Goal: Information Seeking & Learning: Learn about a topic

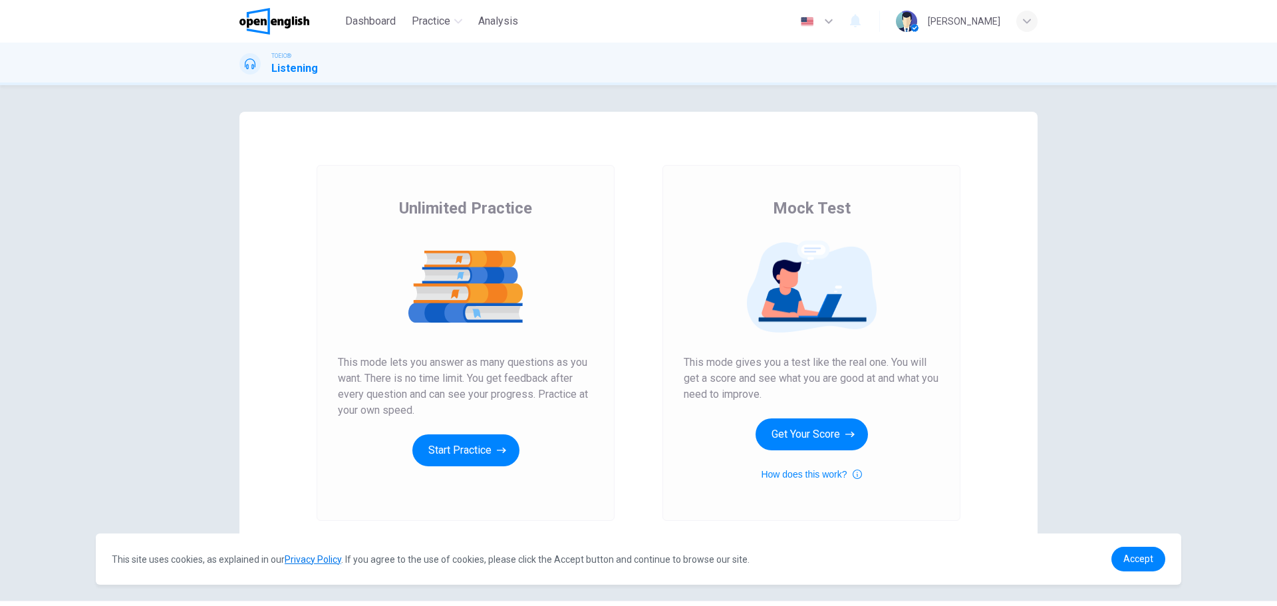
scroll to position [37, 0]
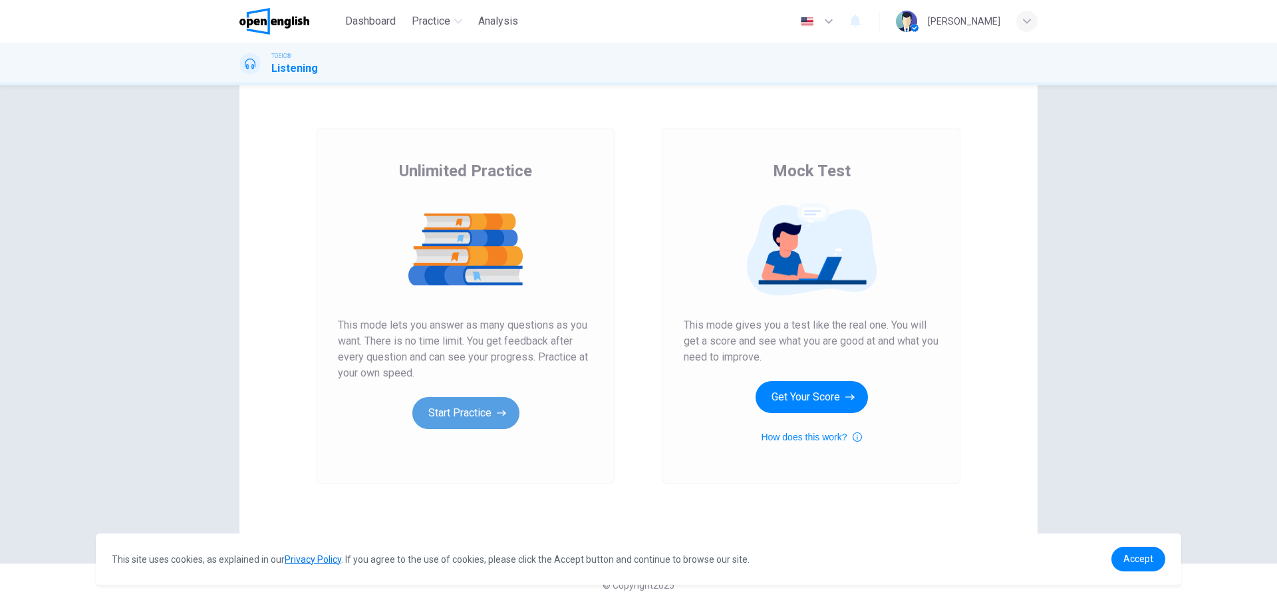
click at [450, 402] on button "Start Practice" at bounding box center [465, 413] width 107 height 32
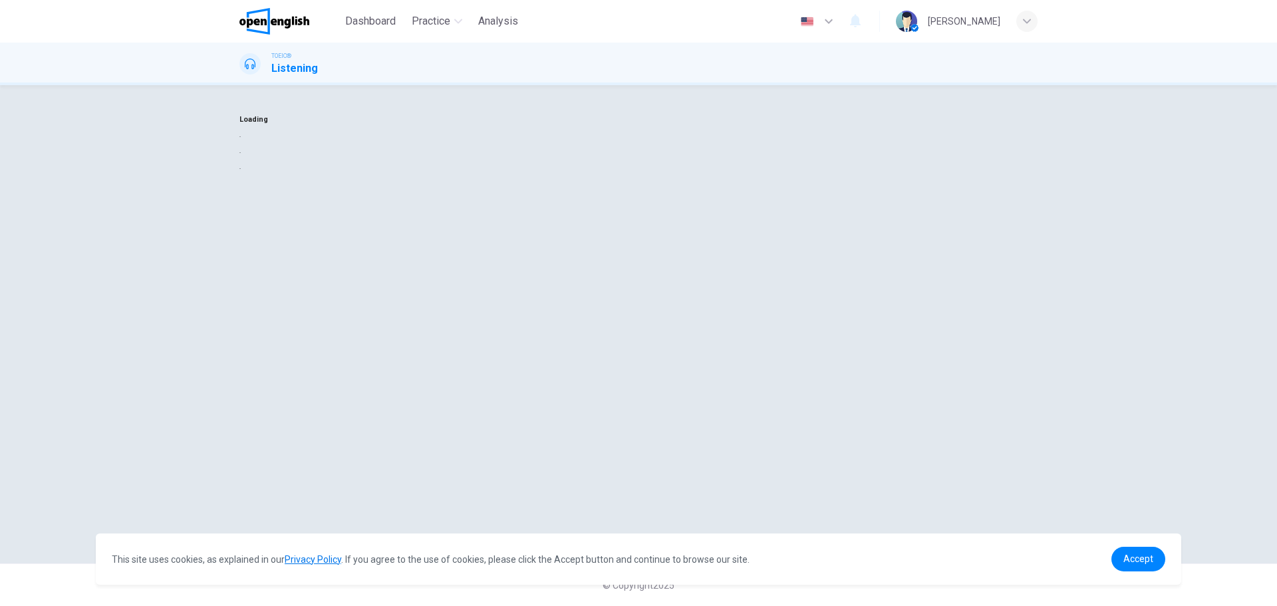
scroll to position [0, 0]
click at [586, 144] on div at bounding box center [638, 136] width 798 height 16
click at [242, 142] on button "button" at bounding box center [240, 136] width 3 height 13
click at [299, 174] on button "Sounds good!" at bounding box center [269, 168] width 60 height 13
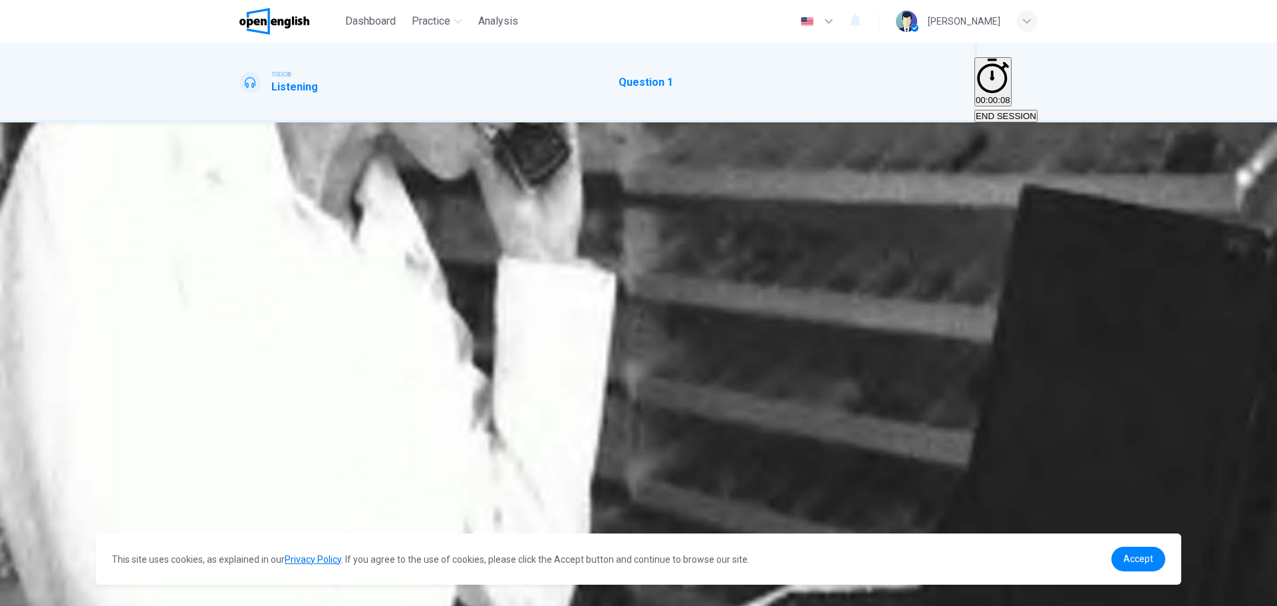
click at [242, 235] on button "button" at bounding box center [240, 237] width 3 height 13
click at [265, 210] on div "C" at bounding box center [261, 205] width 7 height 10
type input "*"
click at [1122, 563] on link "Accept" at bounding box center [1139, 559] width 54 height 25
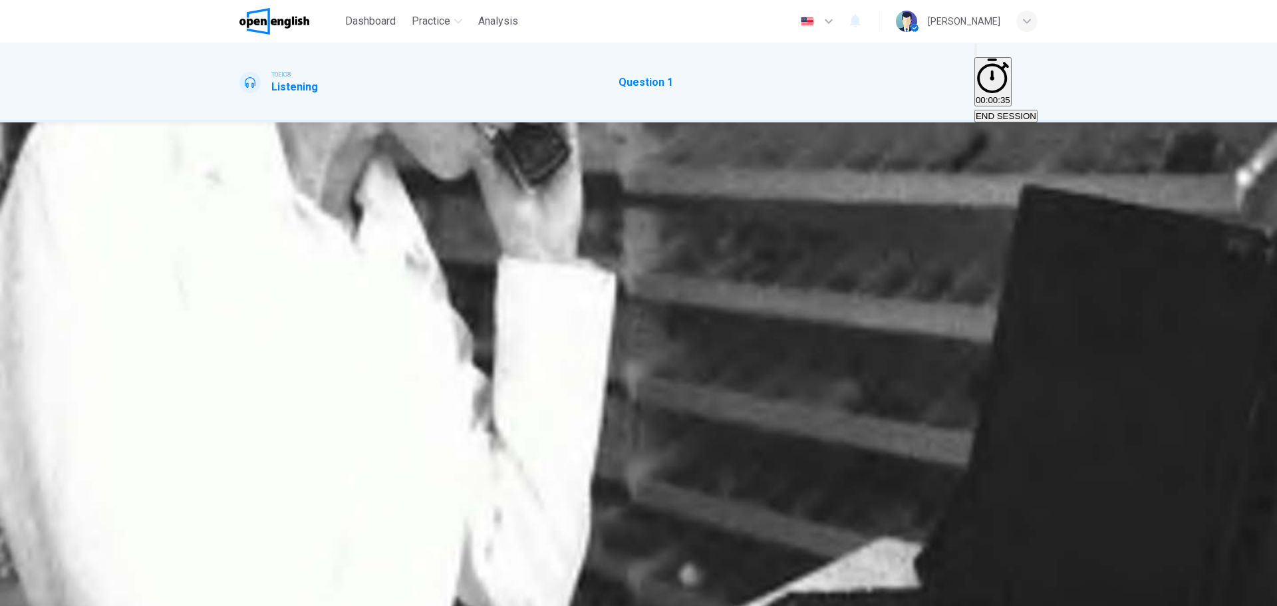
click at [75, 592] on button "SUBMIT" at bounding box center [53, 598] width 44 height 13
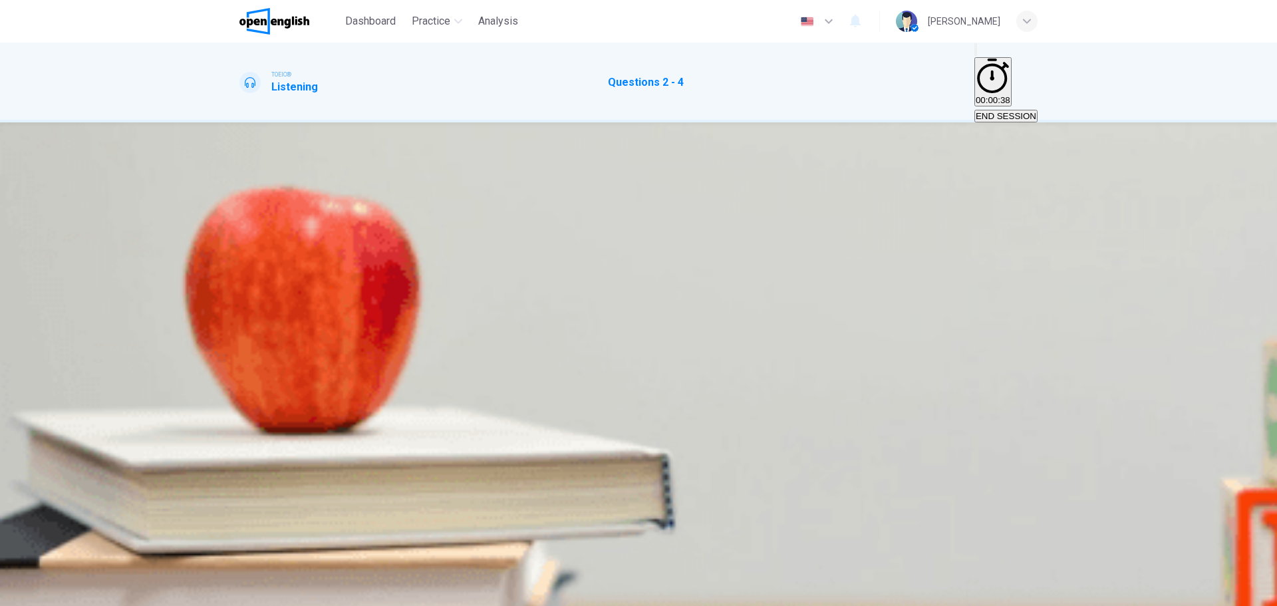
click at [242, 351] on button "button" at bounding box center [240, 357] width 3 height 13
click at [239, 366] on span at bounding box center [239, 366] width 0 height 0
click at [249, 362] on icon "button" at bounding box center [248, 368] width 11 height 12
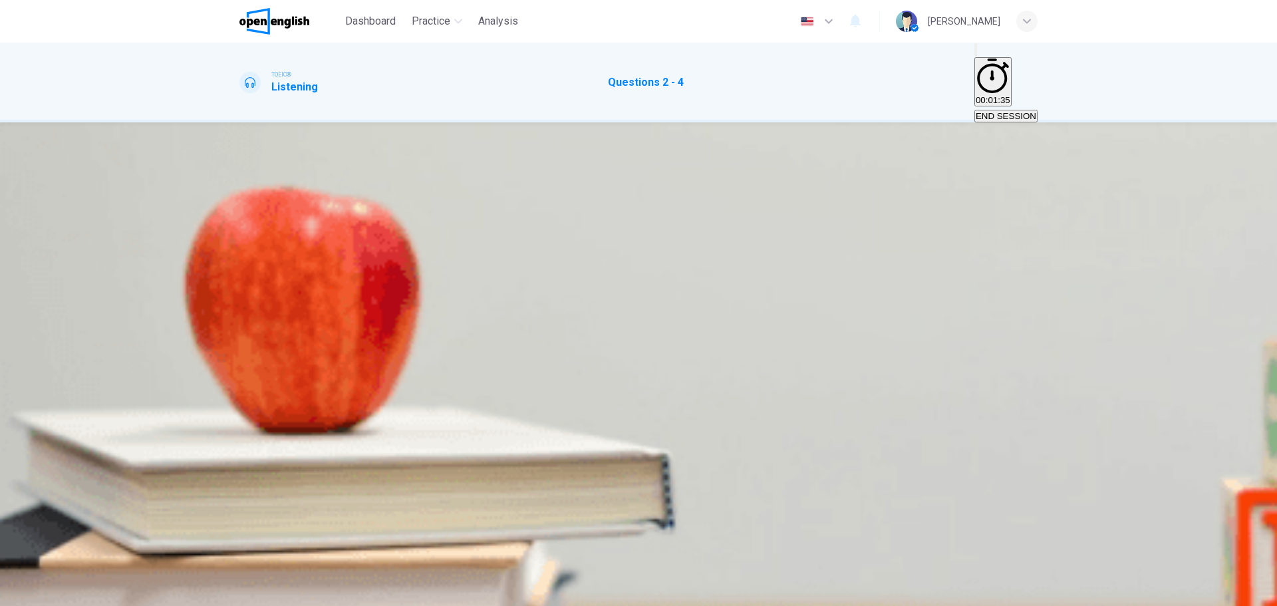
drag, startPoint x: 293, startPoint y: 237, endPoint x: 251, endPoint y: 234, distance: 41.3
click at [255, 349] on div "01m 08s" at bounding box center [638, 383] width 798 height 68
click at [241, 360] on icon "button" at bounding box center [241, 360] width 0 height 0
click at [323, 218] on span "12:00" at bounding box center [312, 213] width 22 height 10
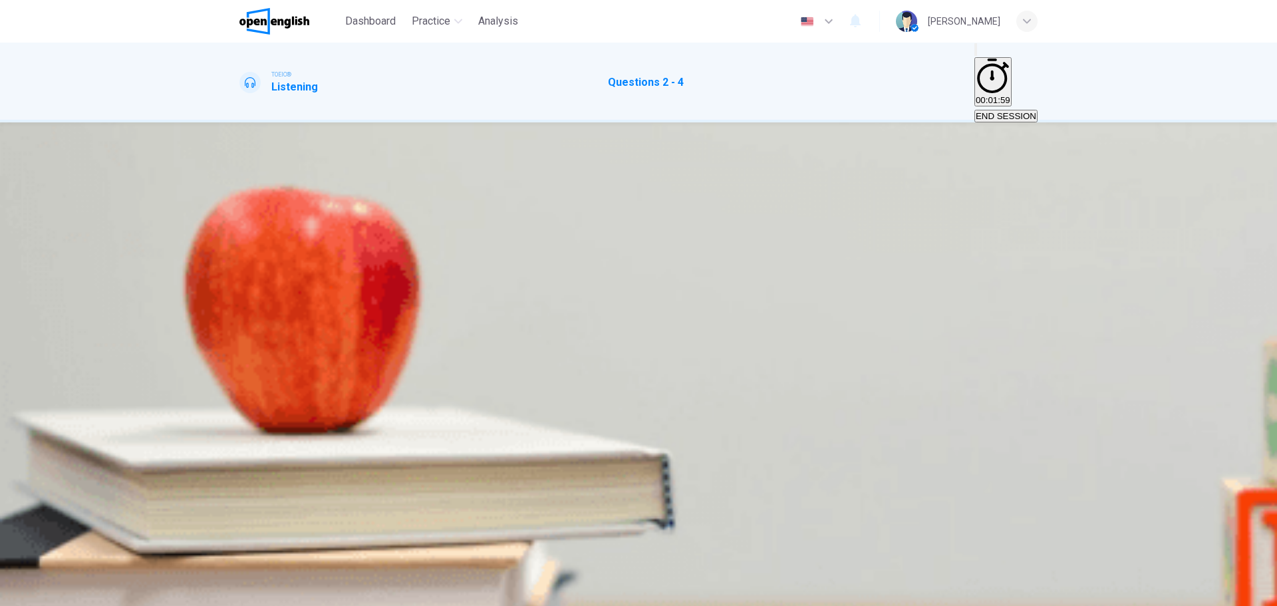
click at [277, 264] on span "Press "1"" at bounding box center [259, 269] width 37 height 10
click at [239, 366] on span at bounding box center [239, 366] width 0 height 0
click at [505, 330] on span "People wanting to borrow money" at bounding box center [440, 325] width 129 height 10
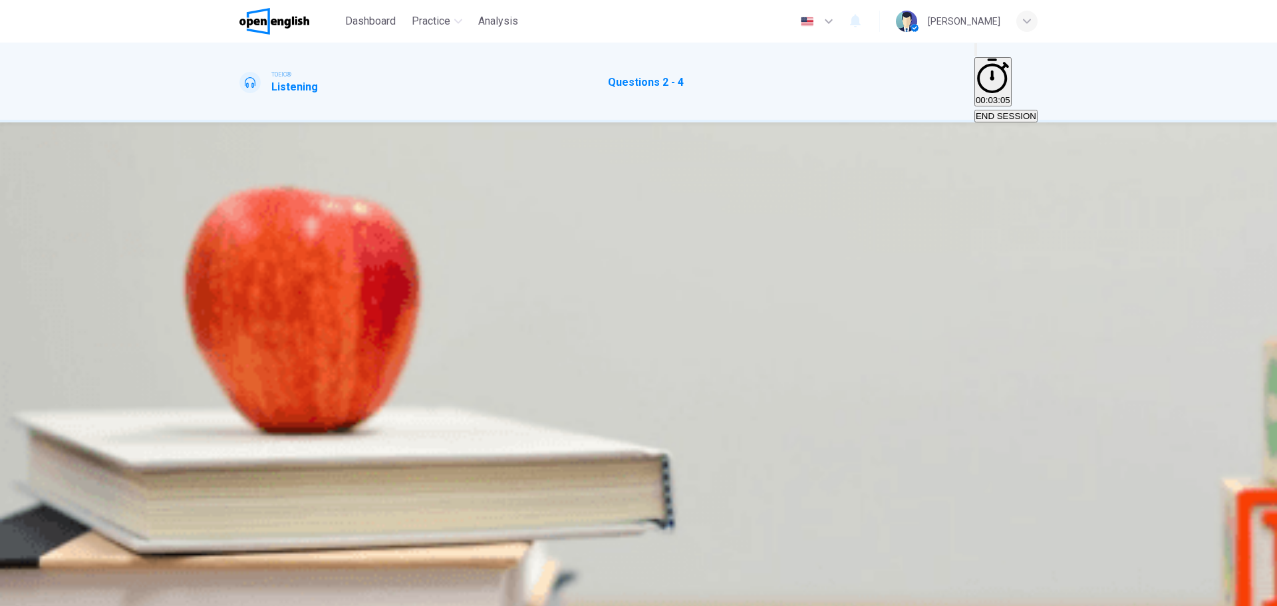
click at [634, 331] on button "C People wanting to invest money" at bounding box center [570, 320] width 128 height 23
click at [75, 592] on button "SUBMIT" at bounding box center [53, 598] width 44 height 13
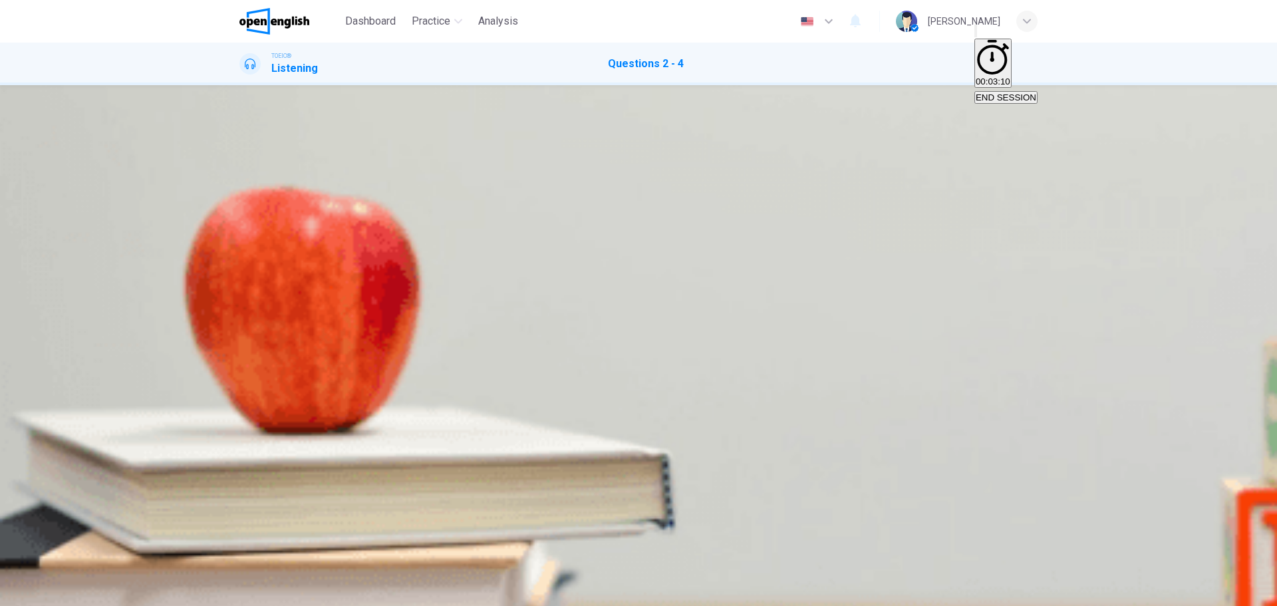
scroll to position [0, 0]
click at [242, 313] on button "button" at bounding box center [240, 319] width 3 height 13
click at [241, 357] on icon "Click to see the audio transcription" at bounding box center [241, 357] width 0 height 0
type input "**"
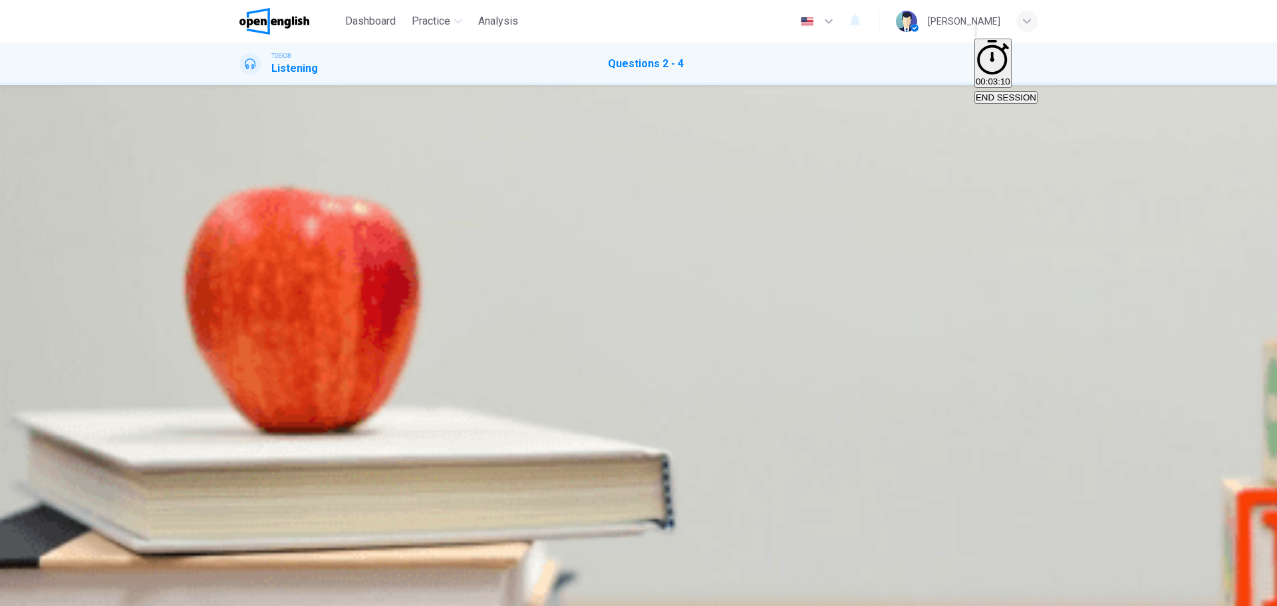
scroll to position [48, 0]
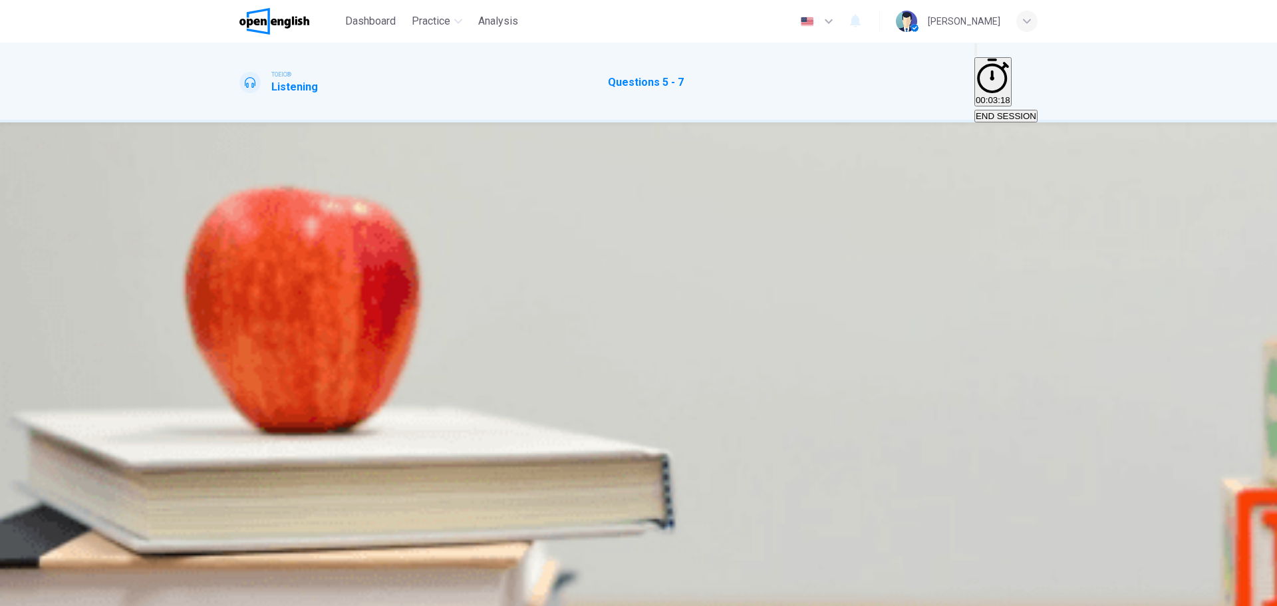
scroll to position [0, 0]
click at [255, 360] on icon "button" at bounding box center [249, 368] width 14 height 16
click at [315, 220] on button "B An airplane" at bounding box center [290, 208] width 47 height 23
click at [458, 330] on span "A movie will start" at bounding box center [426, 325] width 66 height 10
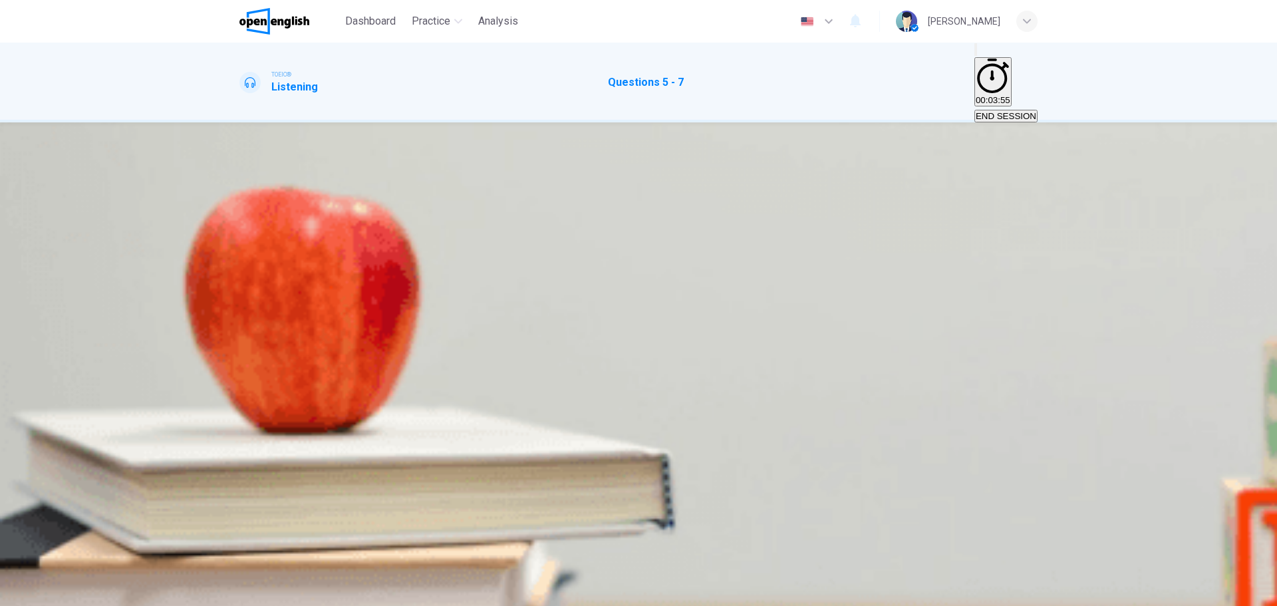
click at [239, 366] on span at bounding box center [239, 366] width 0 height 0
click at [301, 274] on span "Around 4 hours" at bounding box center [271, 269] width 61 height 10
click at [239, 366] on span at bounding box center [239, 366] width 0 height 0
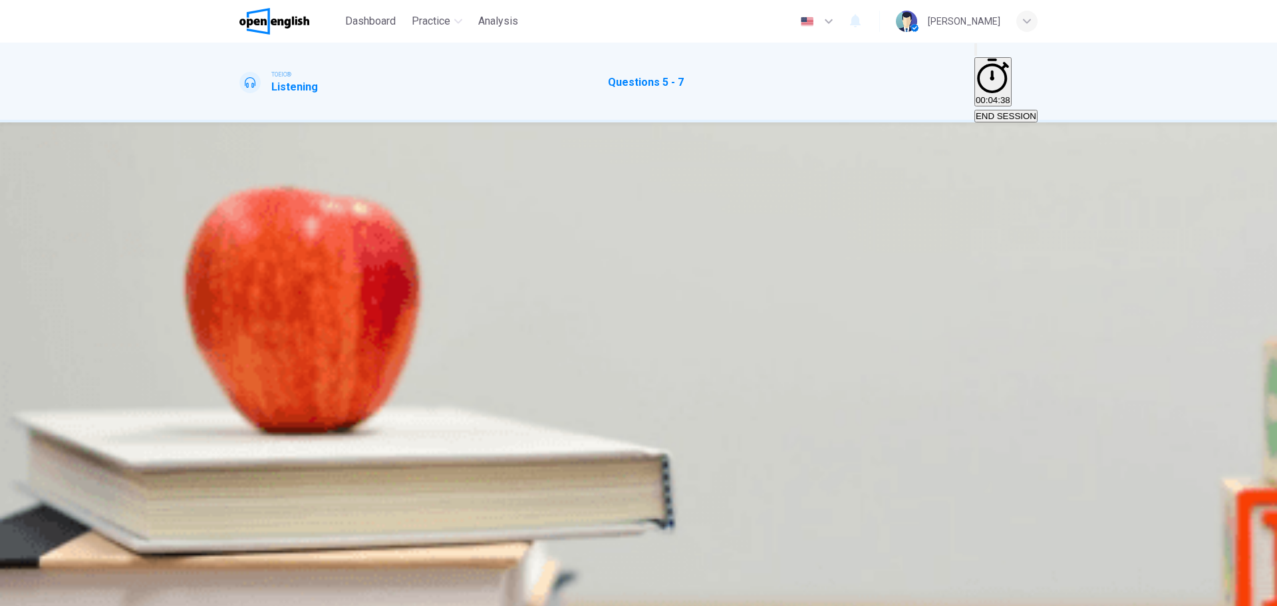
scroll to position [133, 0]
click at [525, 275] on button "D Less than 3 hours" at bounding box center [488, 264] width 73 height 23
click at [391, 331] on button "B Dinner will begin" at bounding box center [357, 320] width 68 height 23
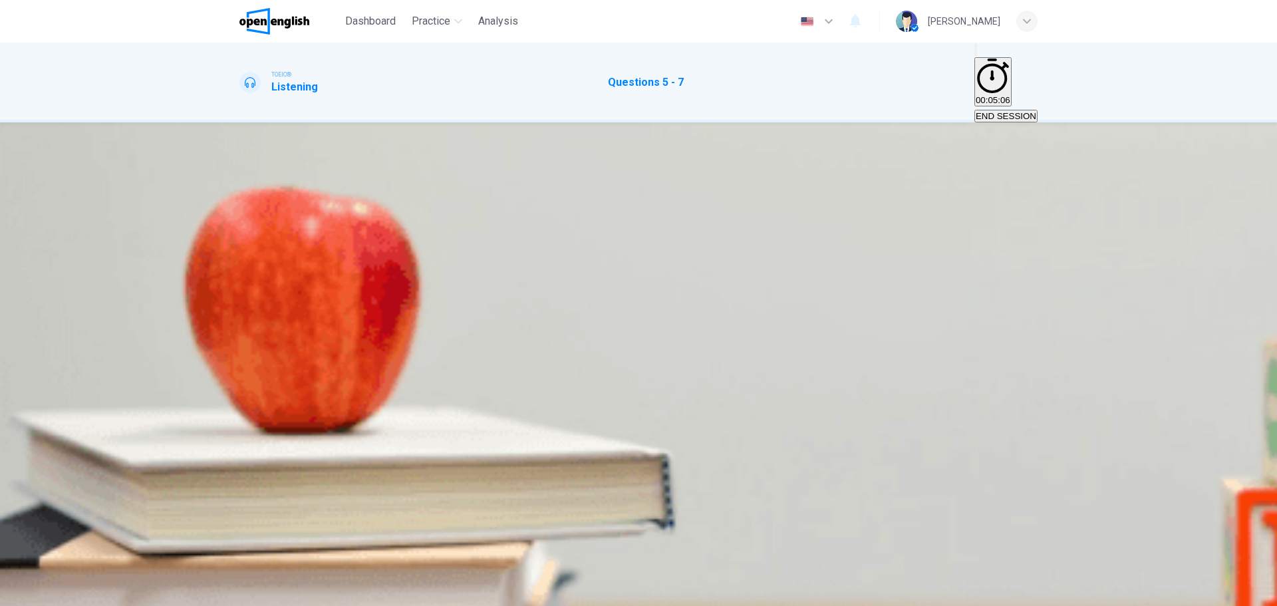
click at [239, 366] on span at bounding box center [239, 366] width 0 height 0
click at [241, 360] on icon "button" at bounding box center [241, 360] width 0 height 0
click at [65, 593] on span "SUBMIT" at bounding box center [48, 598] width 33 height 10
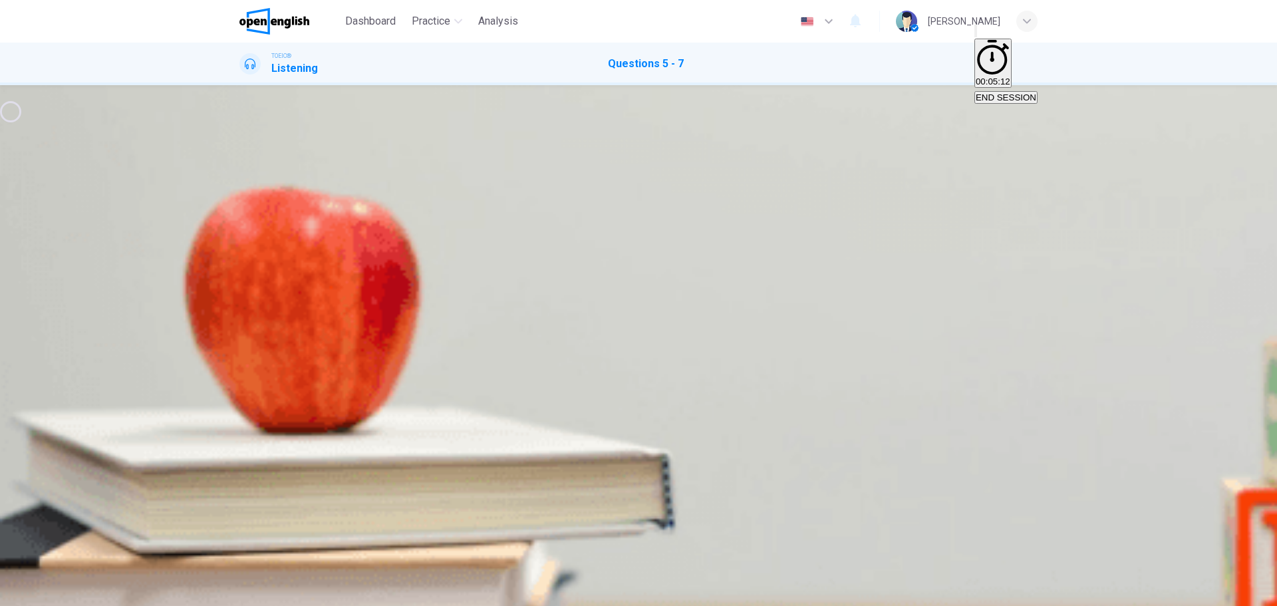
type input "**"
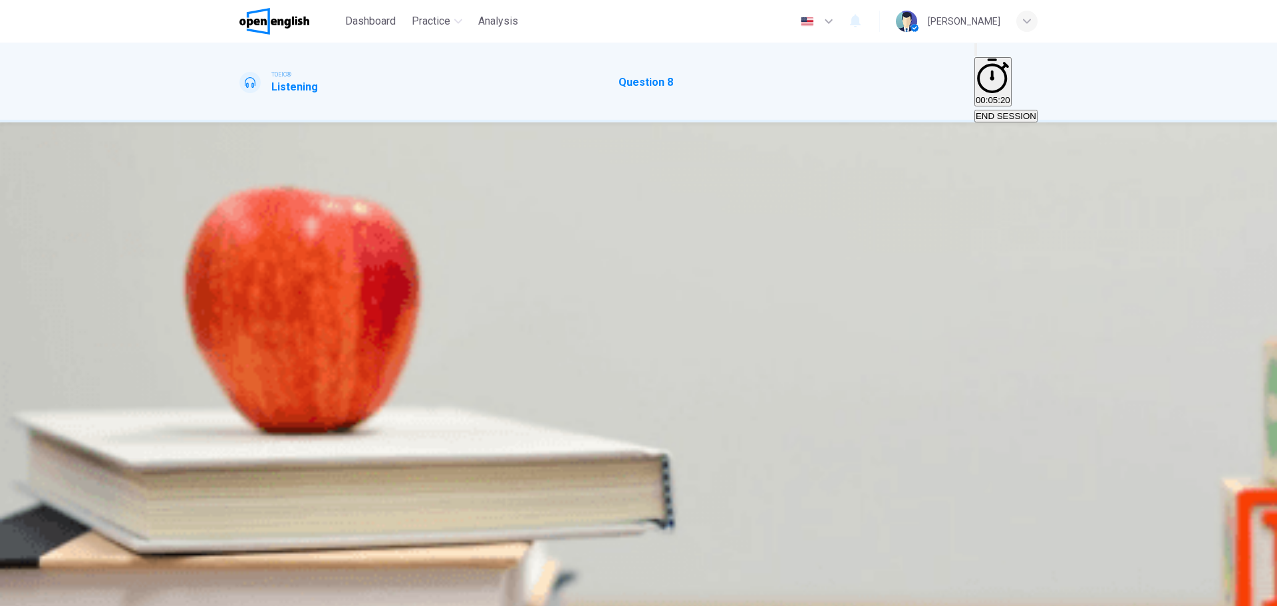
click at [241, 240] on icon "button" at bounding box center [241, 240] width 0 height 0
click at [242, 231] on button "button" at bounding box center [240, 237] width 3 height 13
click at [257, 212] on button "B" at bounding box center [252, 205] width 9 height 13
click at [75, 592] on button "SUBMIT" at bounding box center [53, 598] width 44 height 13
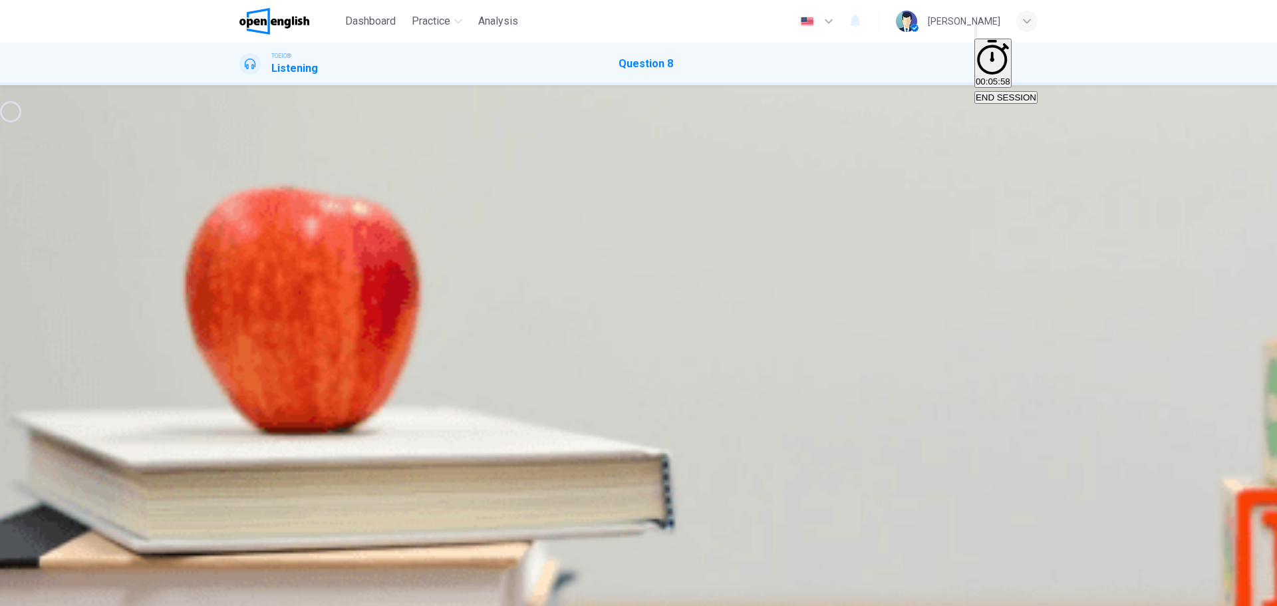
type input "*"
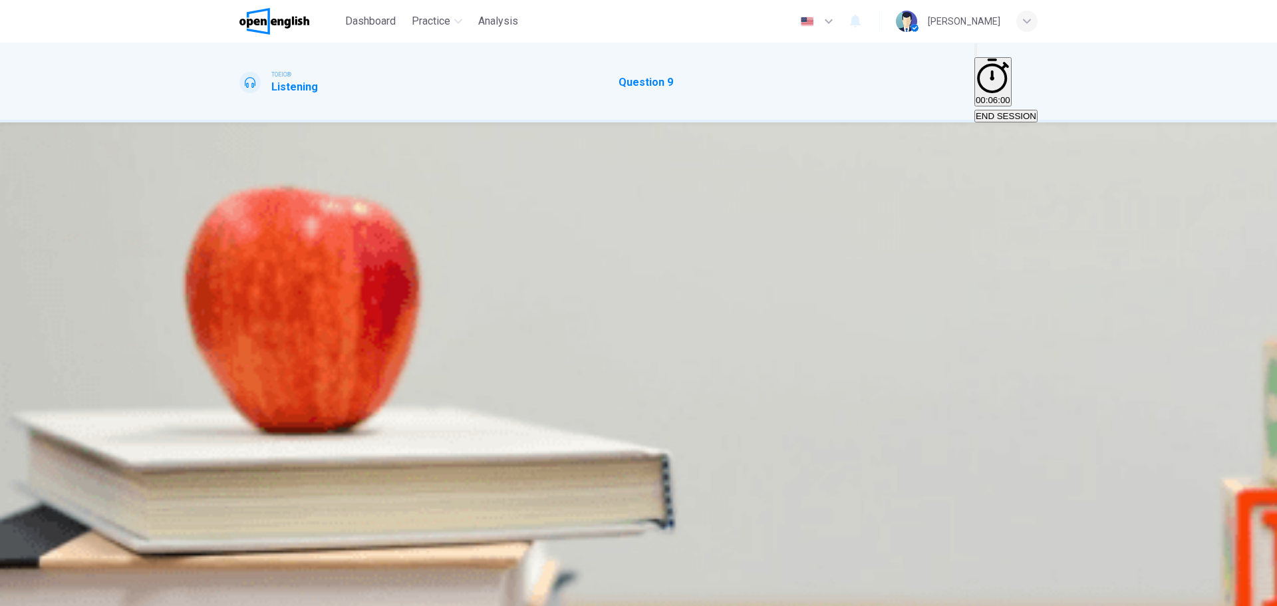
click at [242, 231] on button "button" at bounding box center [240, 237] width 3 height 13
type input "*"
click at [265, 210] on div "C" at bounding box center [261, 205] width 7 height 10
click at [65, 593] on span "SUBMIT" at bounding box center [48, 598] width 33 height 10
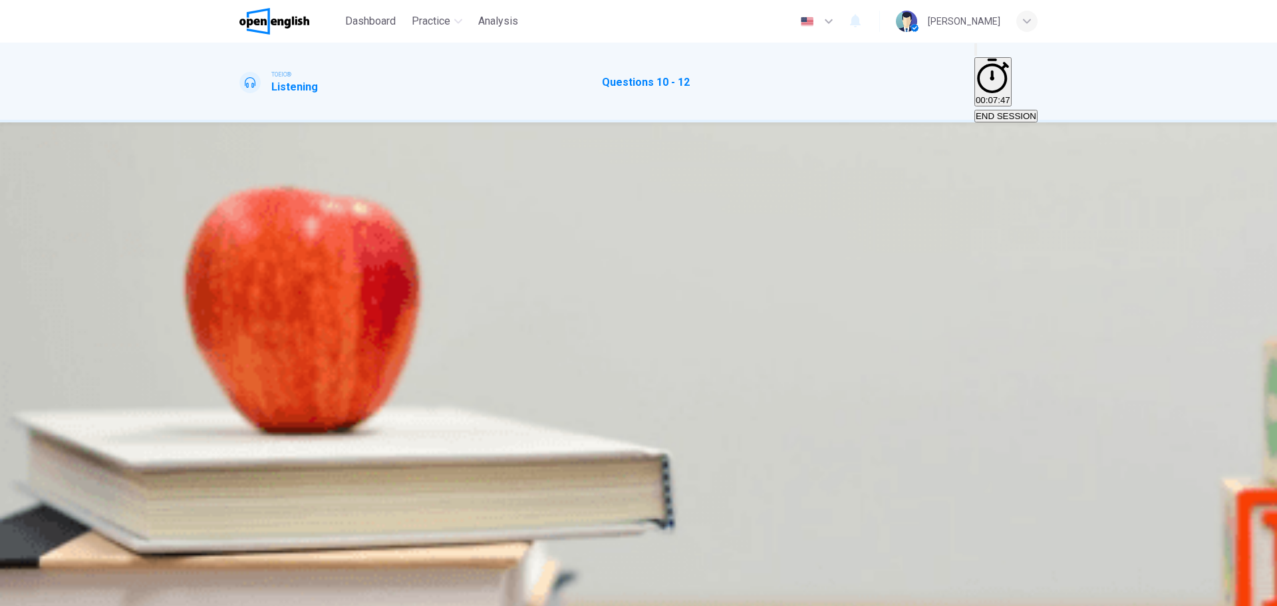
click at [242, 351] on button "button" at bounding box center [240, 357] width 3 height 13
click at [315, 208] on span "Next year’s budget" at bounding box center [278, 213] width 74 height 10
click at [516, 274] on span "Fewer equipment purchases were approved" at bounding box center [429, 269] width 173 height 10
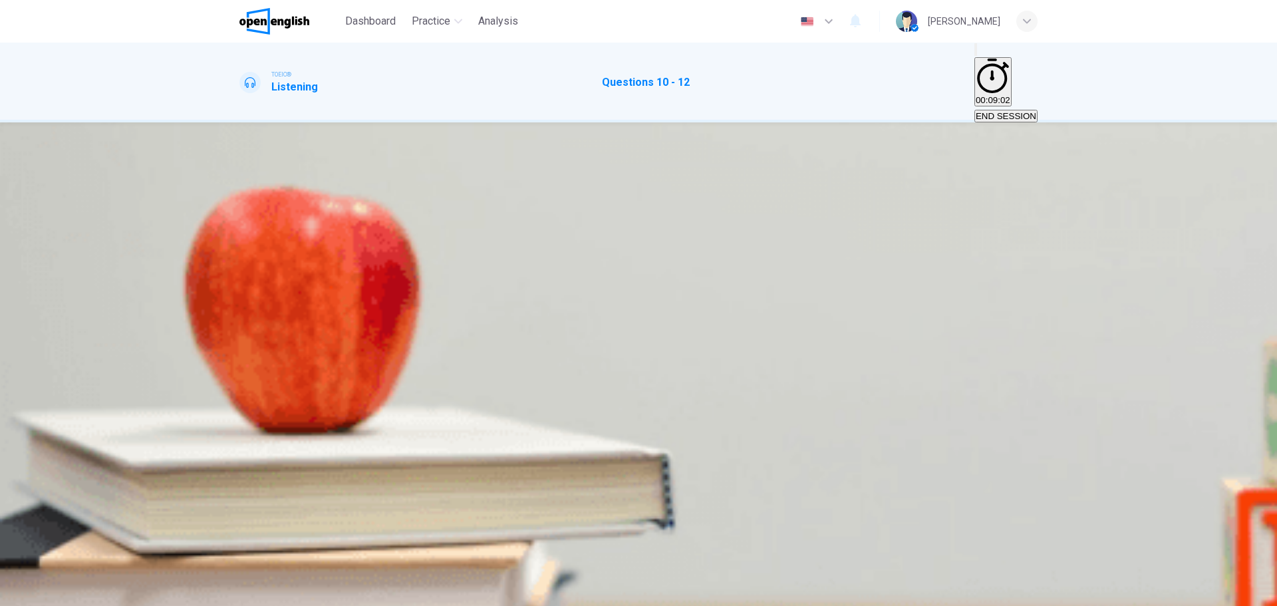
click at [615, 330] on span "Look at computer prices" at bounding box center [568, 325] width 94 height 10
click at [241, 360] on icon "button" at bounding box center [241, 360] width 0 height 0
click at [242, 351] on button "button" at bounding box center [240, 357] width 3 height 13
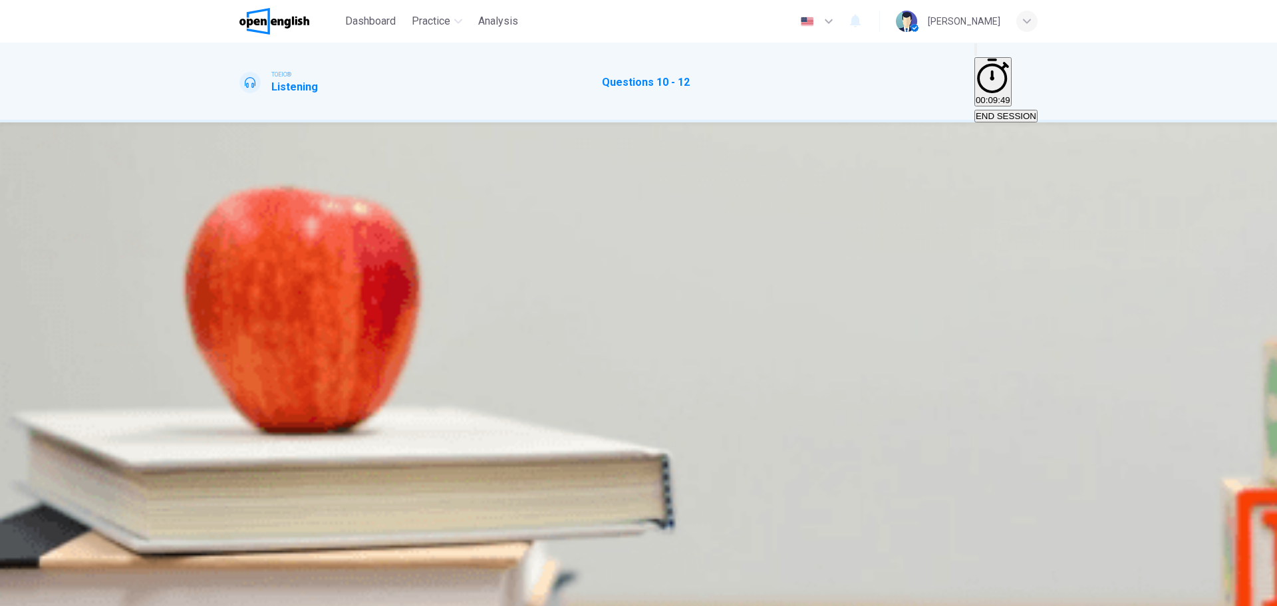
click at [656, 275] on button "C The retail department is expanding" at bounding box center [586, 264] width 139 height 23
click at [239, 366] on span at bounding box center [239, 366] width 0 height 0
click at [242, 351] on button "button" at bounding box center [240, 357] width 3 height 13
click at [241, 360] on icon "button" at bounding box center [241, 360] width 0 height 0
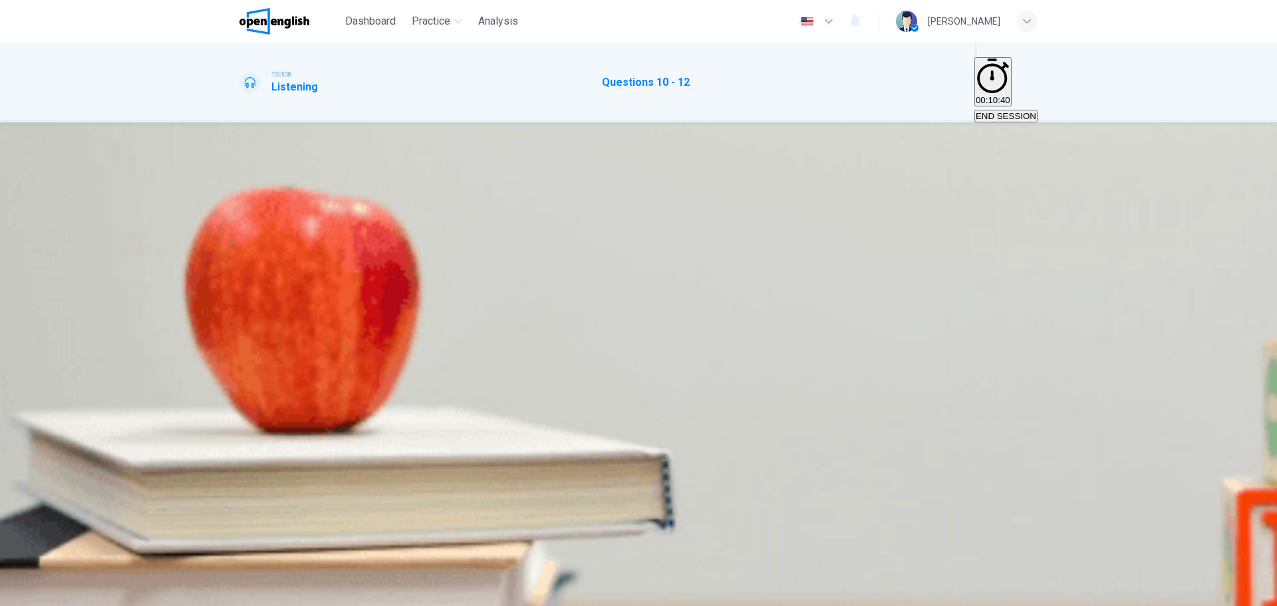
scroll to position [200, 0]
click at [516, 264] on span "Fewer equipment purchases were approved" at bounding box center [429, 269] width 173 height 10
click at [65, 593] on span "SUBMIT" at bounding box center [48, 598] width 33 height 10
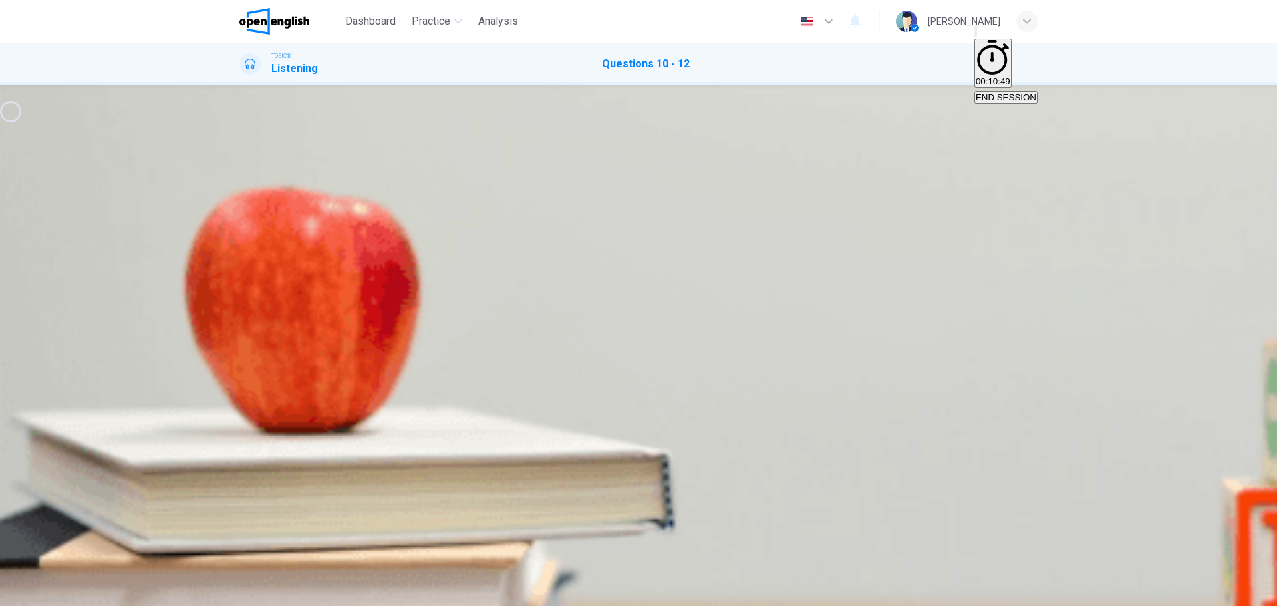
type input "**"
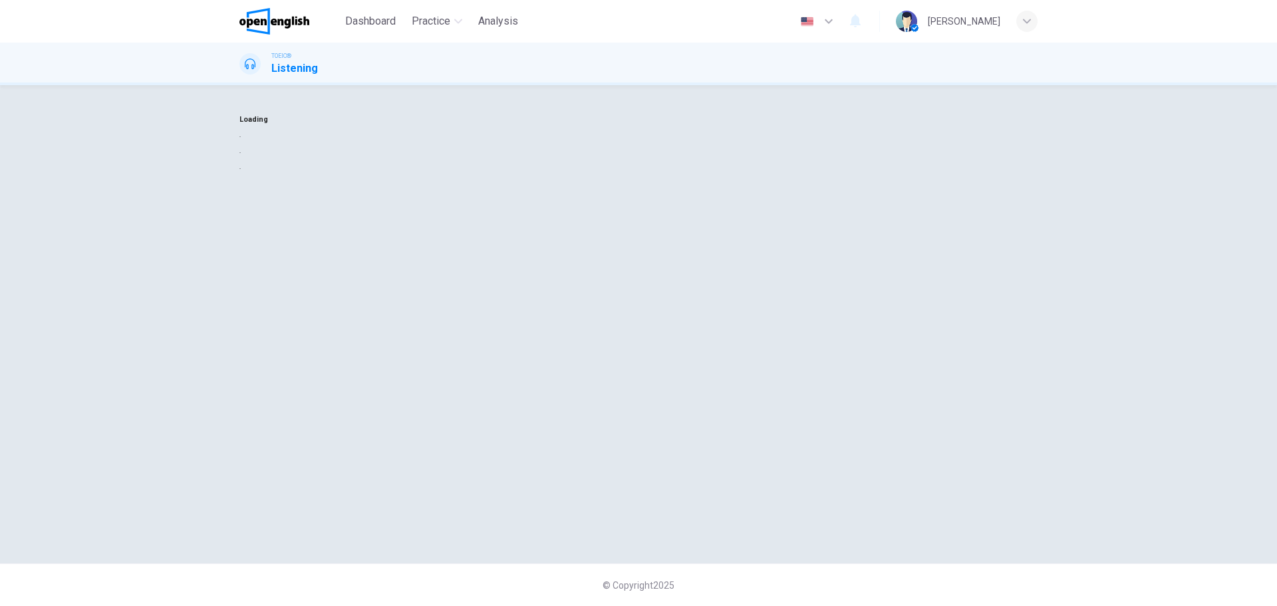
scroll to position [0, 0]
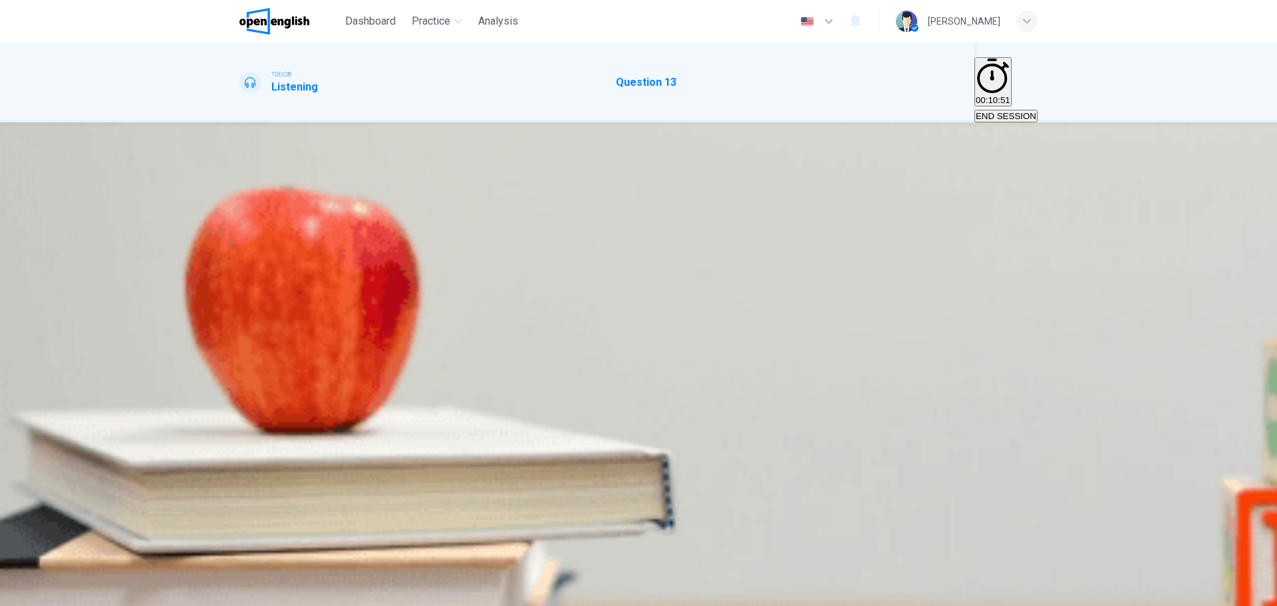
click at [236, 228] on div "13. Listen to the audio clip, then [PERSON_NAME] your answer. Listen to the aud…" at bounding box center [638, 356] width 841 height 414
click at [242, 232] on button "button" at bounding box center [240, 237] width 3 height 13
click at [255, 210] on div "B" at bounding box center [252, 205] width 6 height 10
click at [74, 593] on icon "button" at bounding box center [70, 597] width 8 height 8
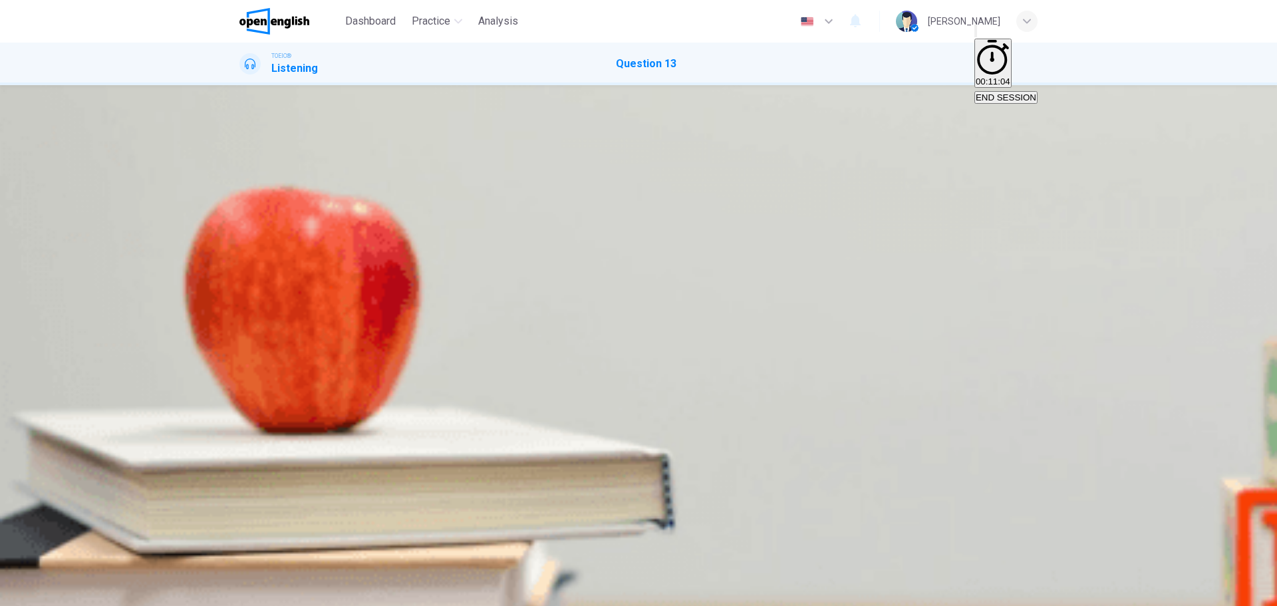
type input "**"
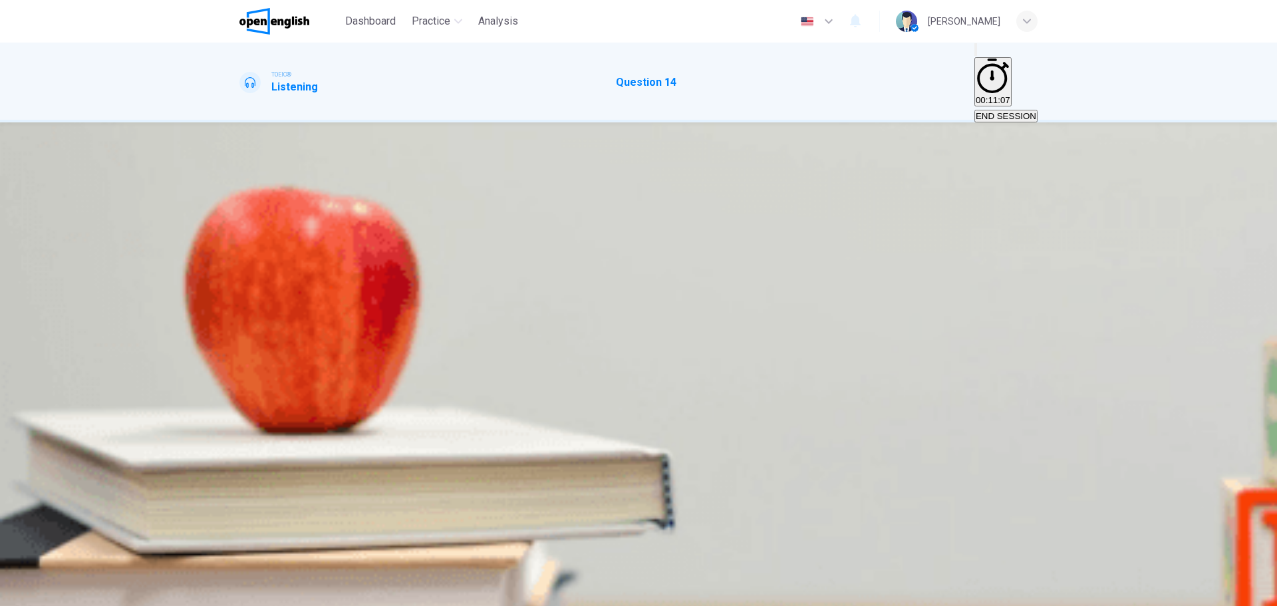
click at [241, 240] on icon "button" at bounding box center [241, 240] width 0 height 0
click at [255, 210] on div "B" at bounding box center [252, 205] width 6 height 10
click at [74, 593] on icon "button" at bounding box center [70, 597] width 8 height 8
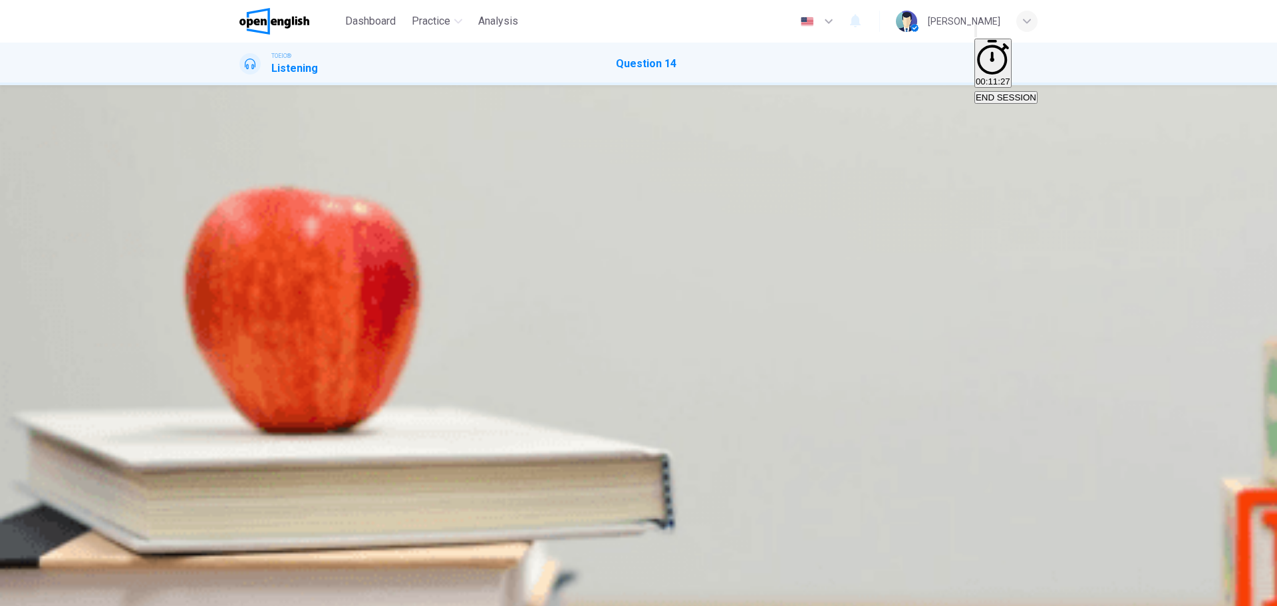
click at [242, 206] on button "button" at bounding box center [240, 200] width 3 height 13
click at [239, 209] on span at bounding box center [239, 209] width 0 height 0
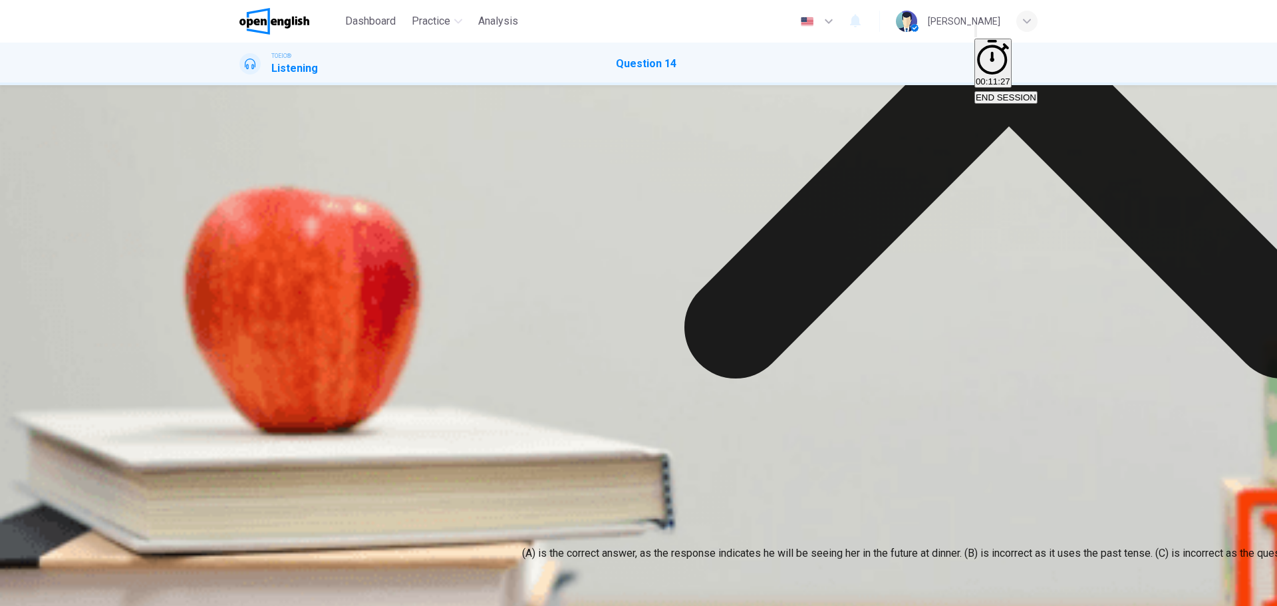
click at [281, 209] on div at bounding box center [638, 209] width 798 height 0
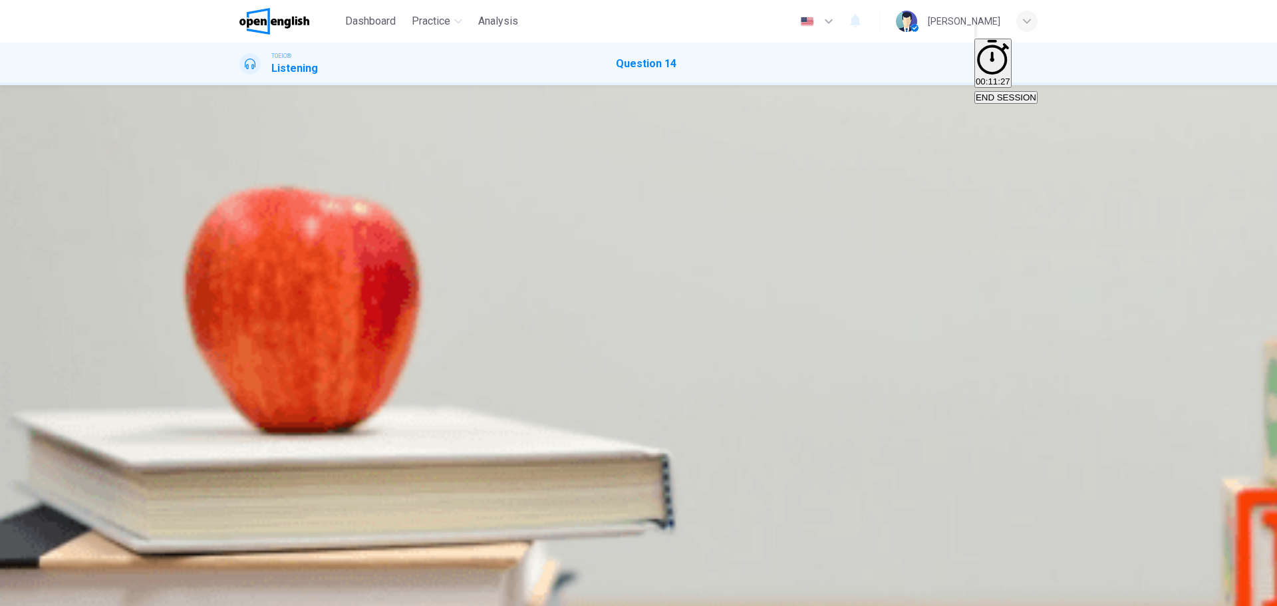
click at [239, 209] on span at bounding box center [239, 209] width 0 height 0
type input "*"
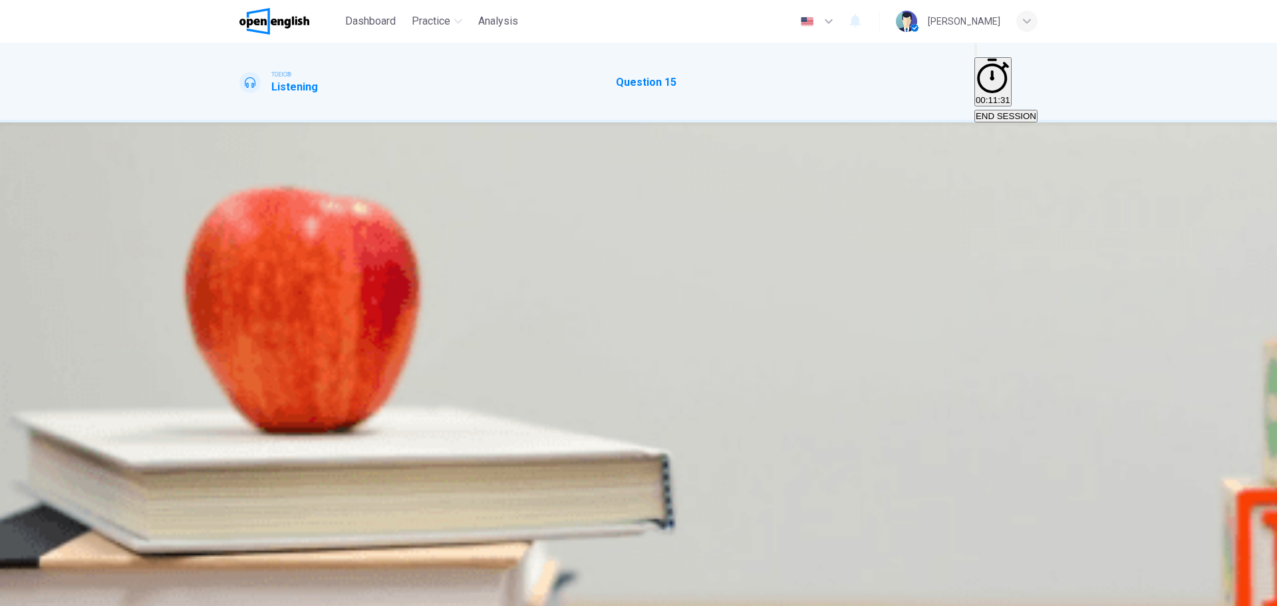
click at [241, 240] on icon "button" at bounding box center [241, 240] width 0 height 0
type input "*"
click at [255, 210] on div "B" at bounding box center [252, 205] width 6 height 10
click at [75, 592] on button "SUBMIT" at bounding box center [53, 598] width 44 height 13
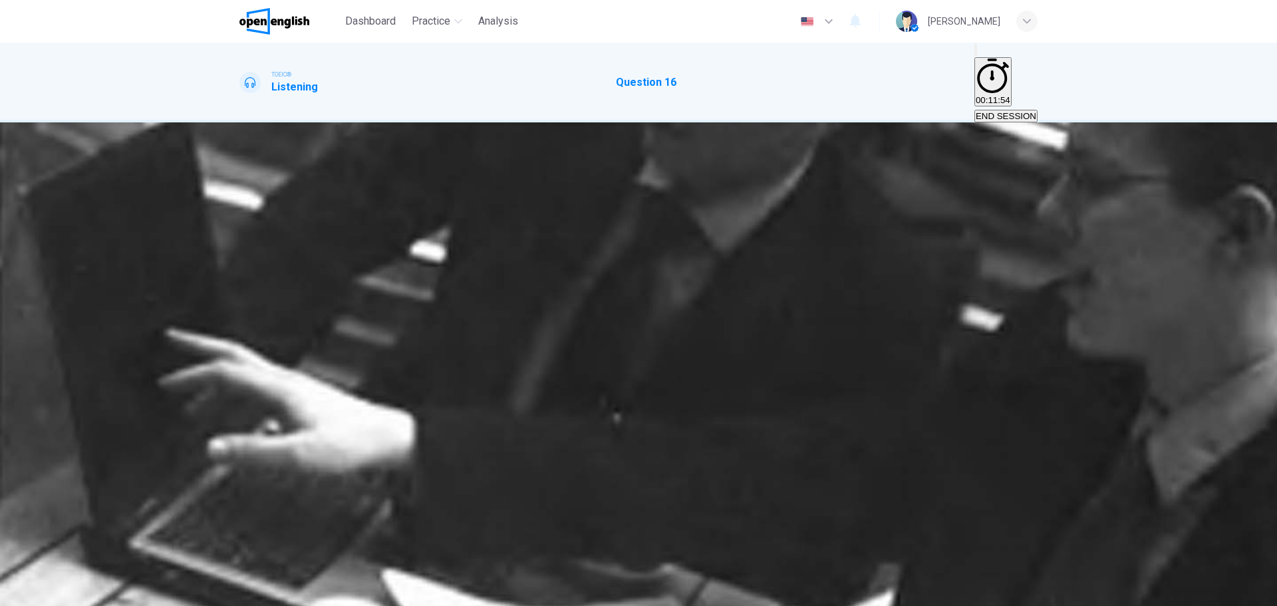
click at [242, 236] on button "button" at bounding box center [240, 237] width 3 height 13
click at [247, 210] on div "A" at bounding box center [244, 205] width 6 height 10
click at [74, 593] on icon "button" at bounding box center [70, 597] width 8 height 8
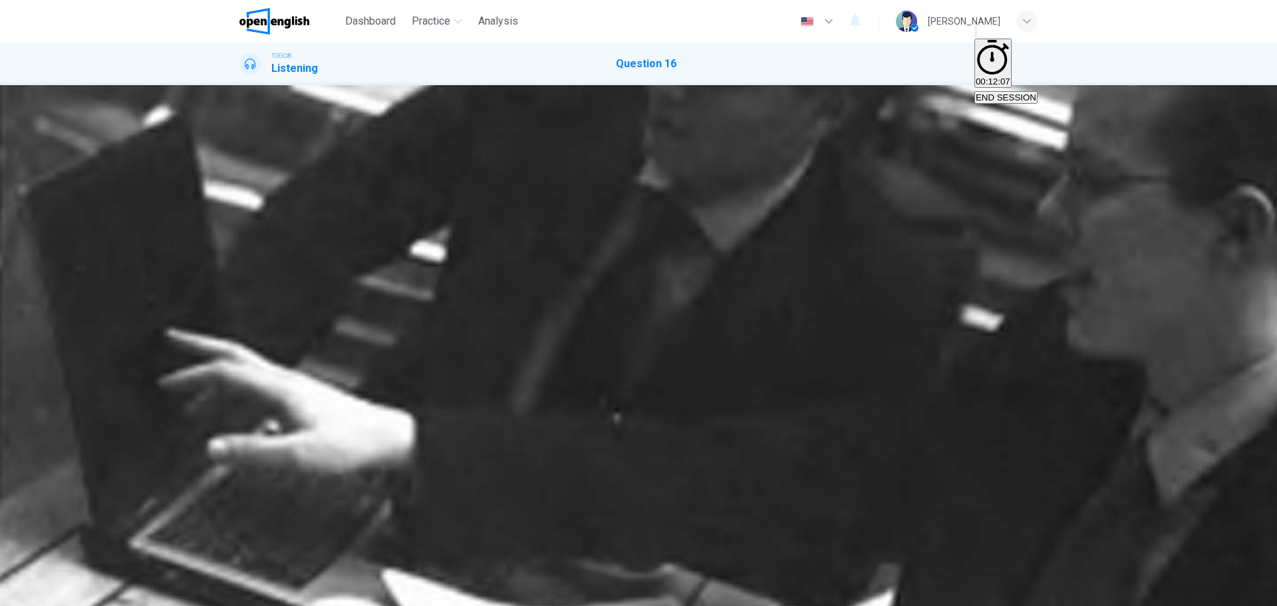
type input "**"
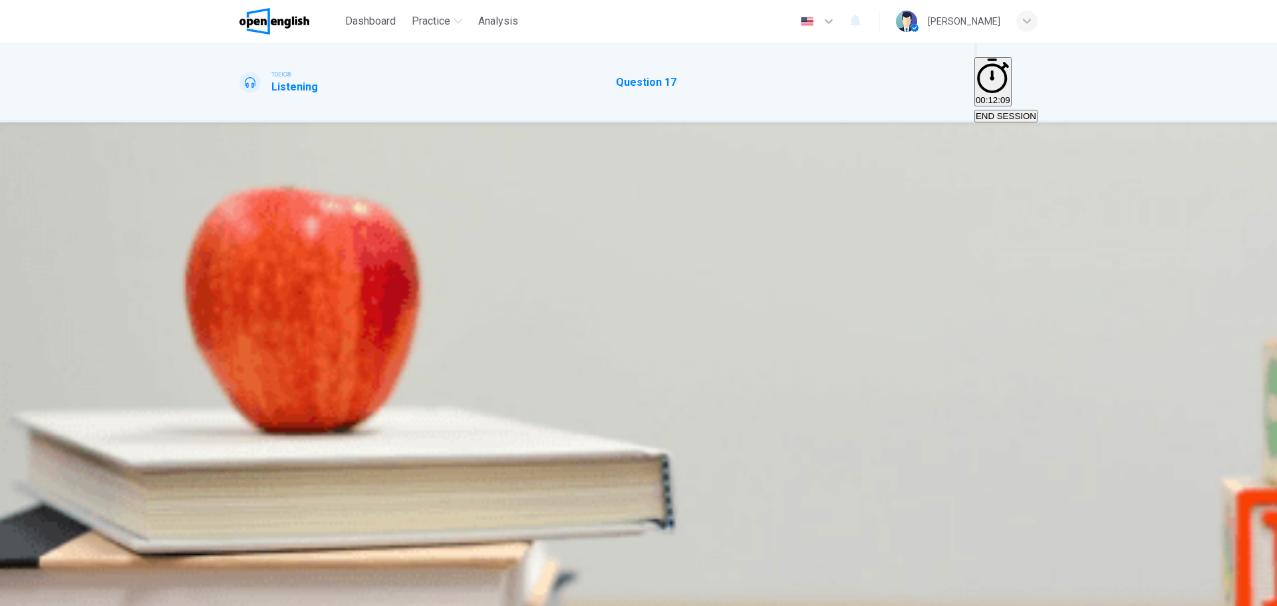
click at [983, 111] on span "END SESSION" at bounding box center [1006, 116] width 61 height 10
